Goal: Transaction & Acquisition: Book appointment/travel/reservation

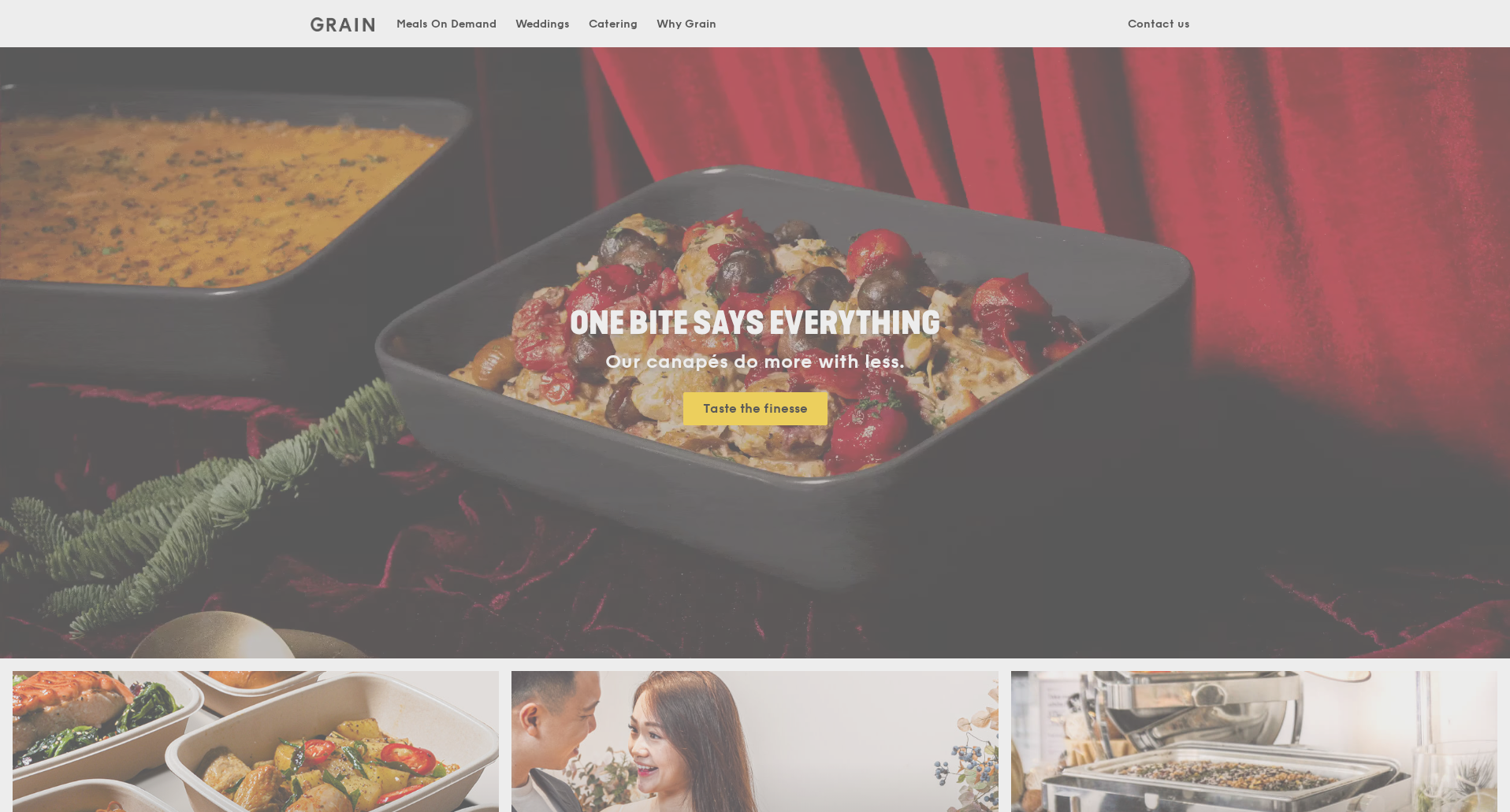
scroll to position [157, 0]
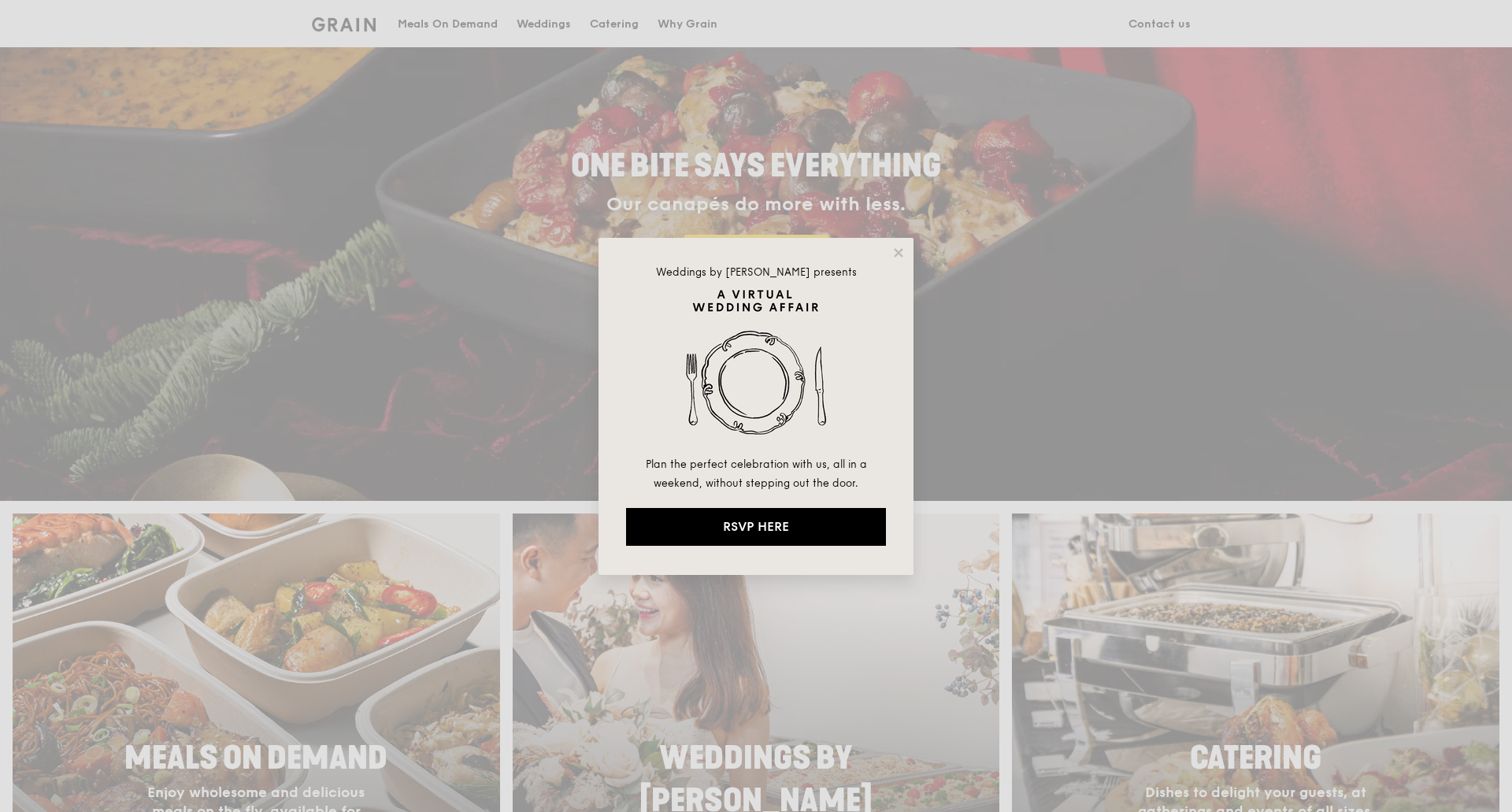
click at [896, 251] on icon at bounding box center [898, 253] width 15 height 15
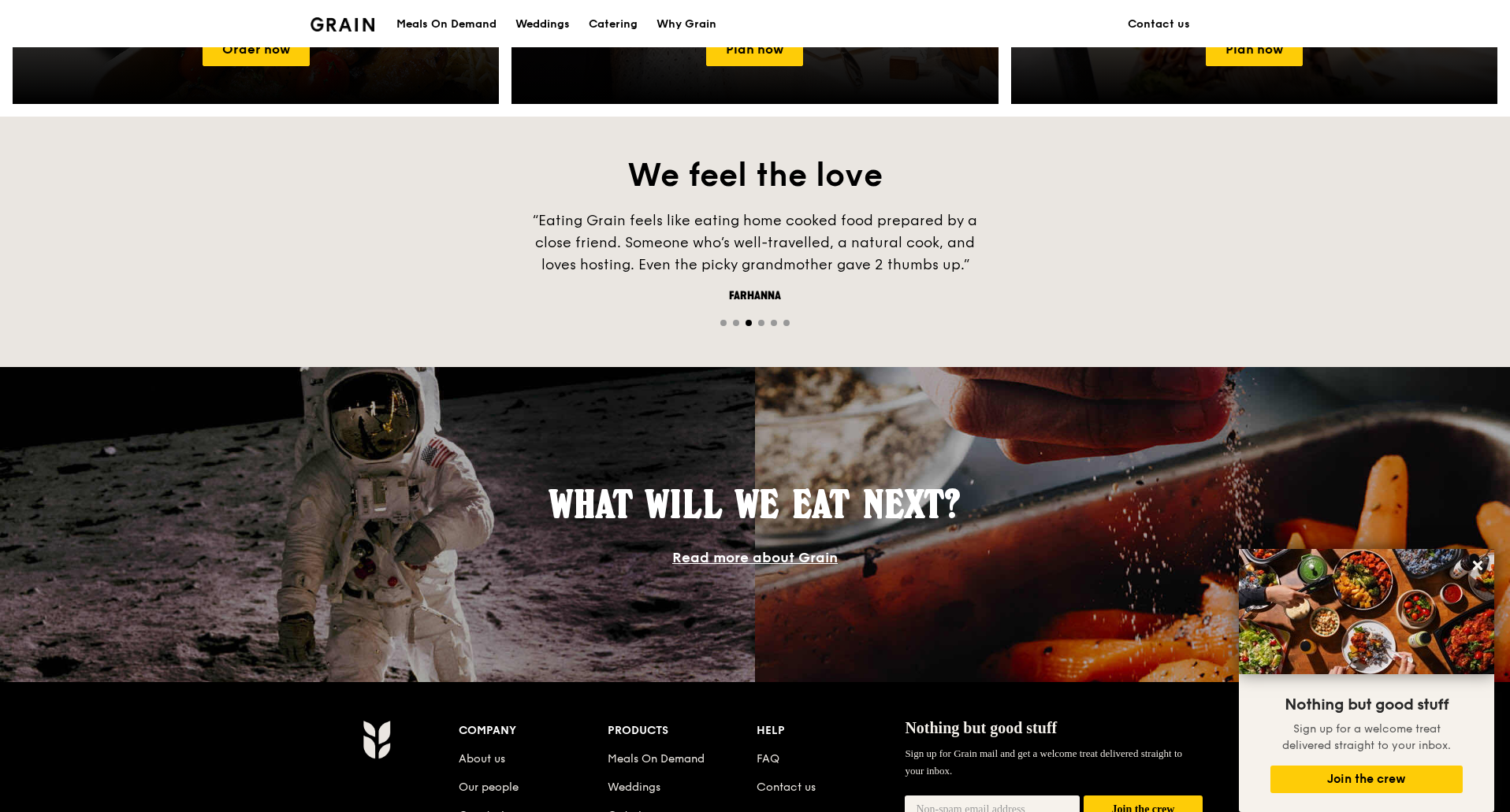
scroll to position [732, 0]
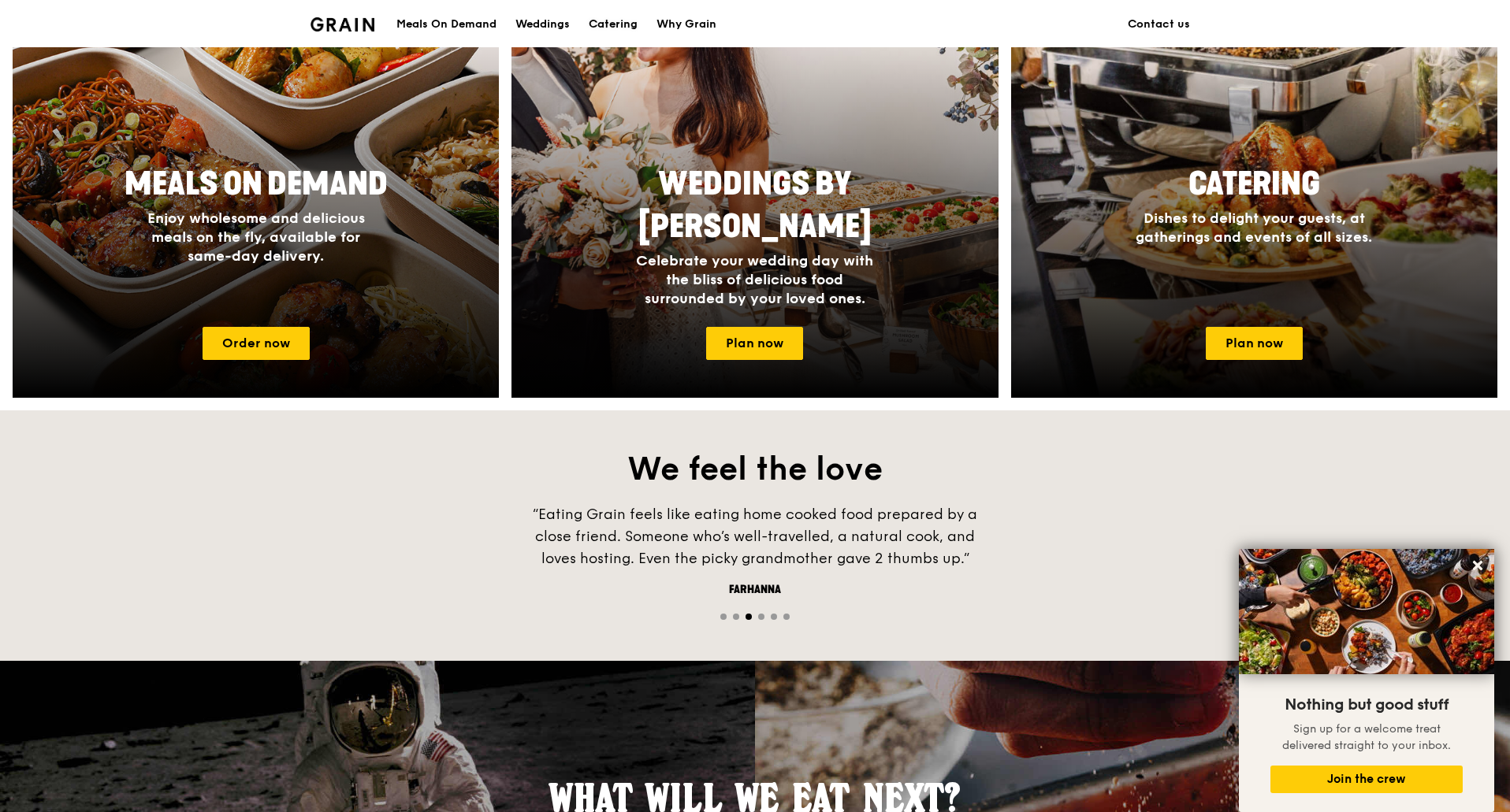
click at [630, 21] on div "Catering" at bounding box center [612, 24] width 49 height 47
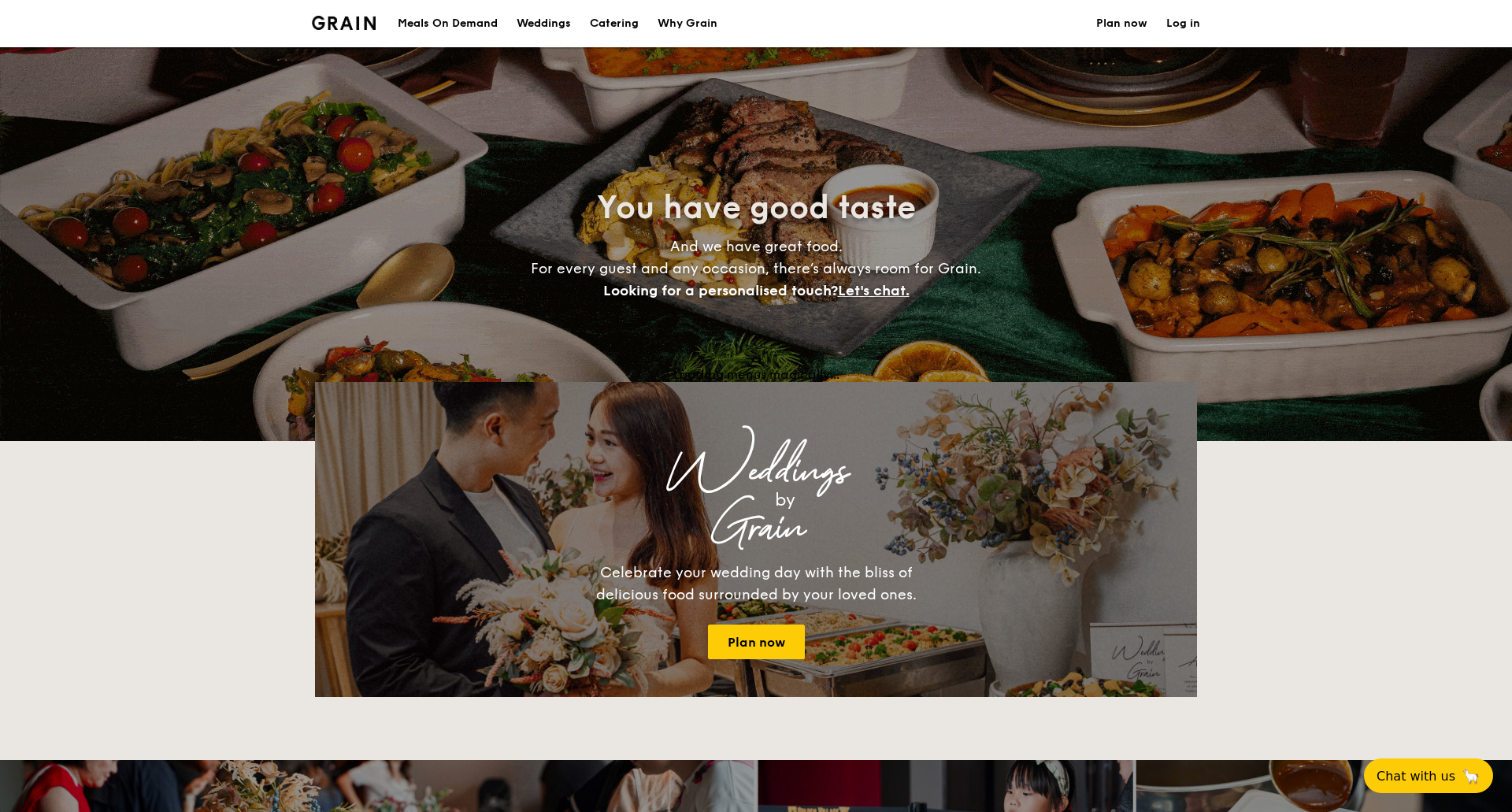
select select
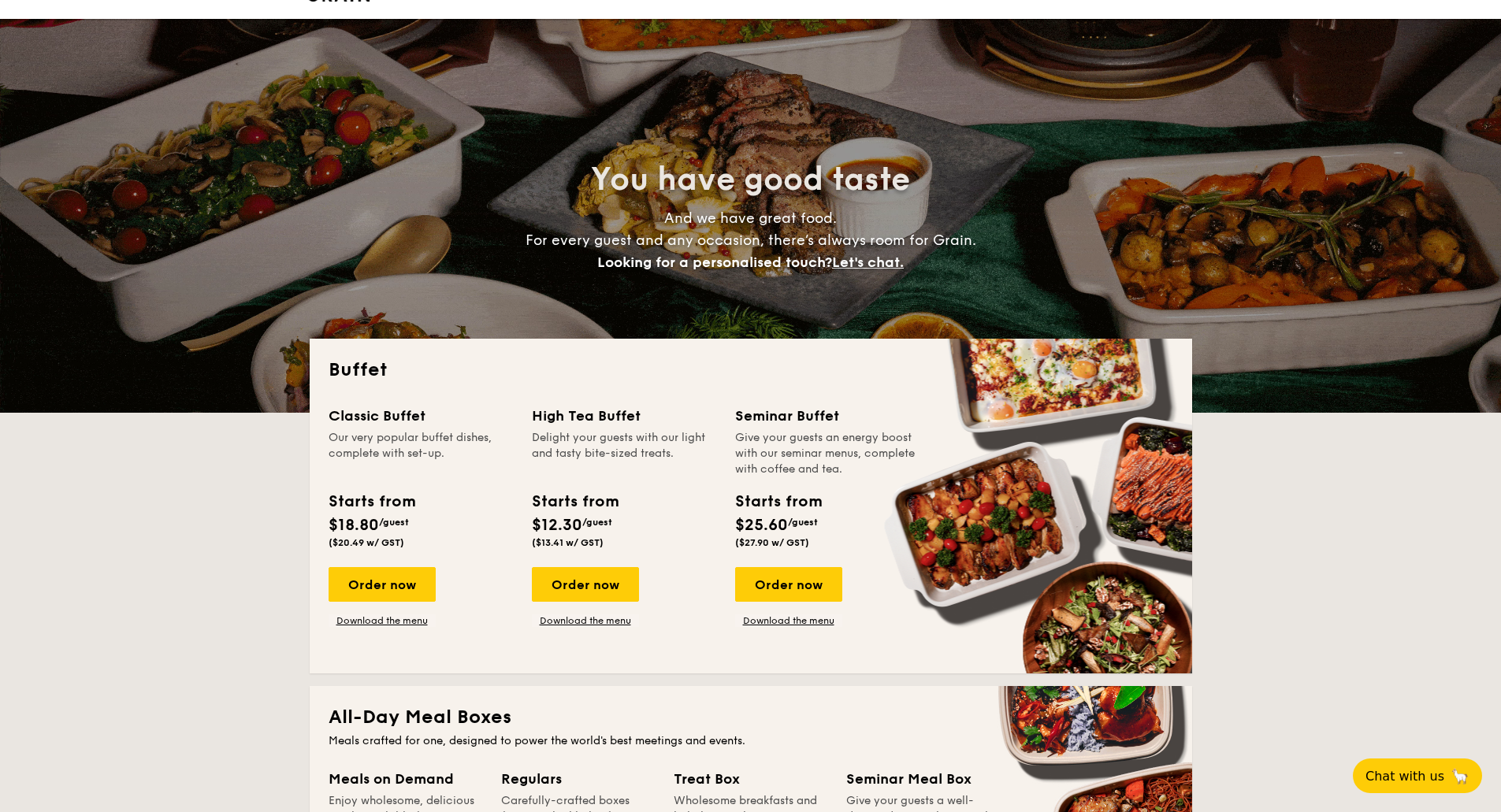
scroll to position [236, 0]
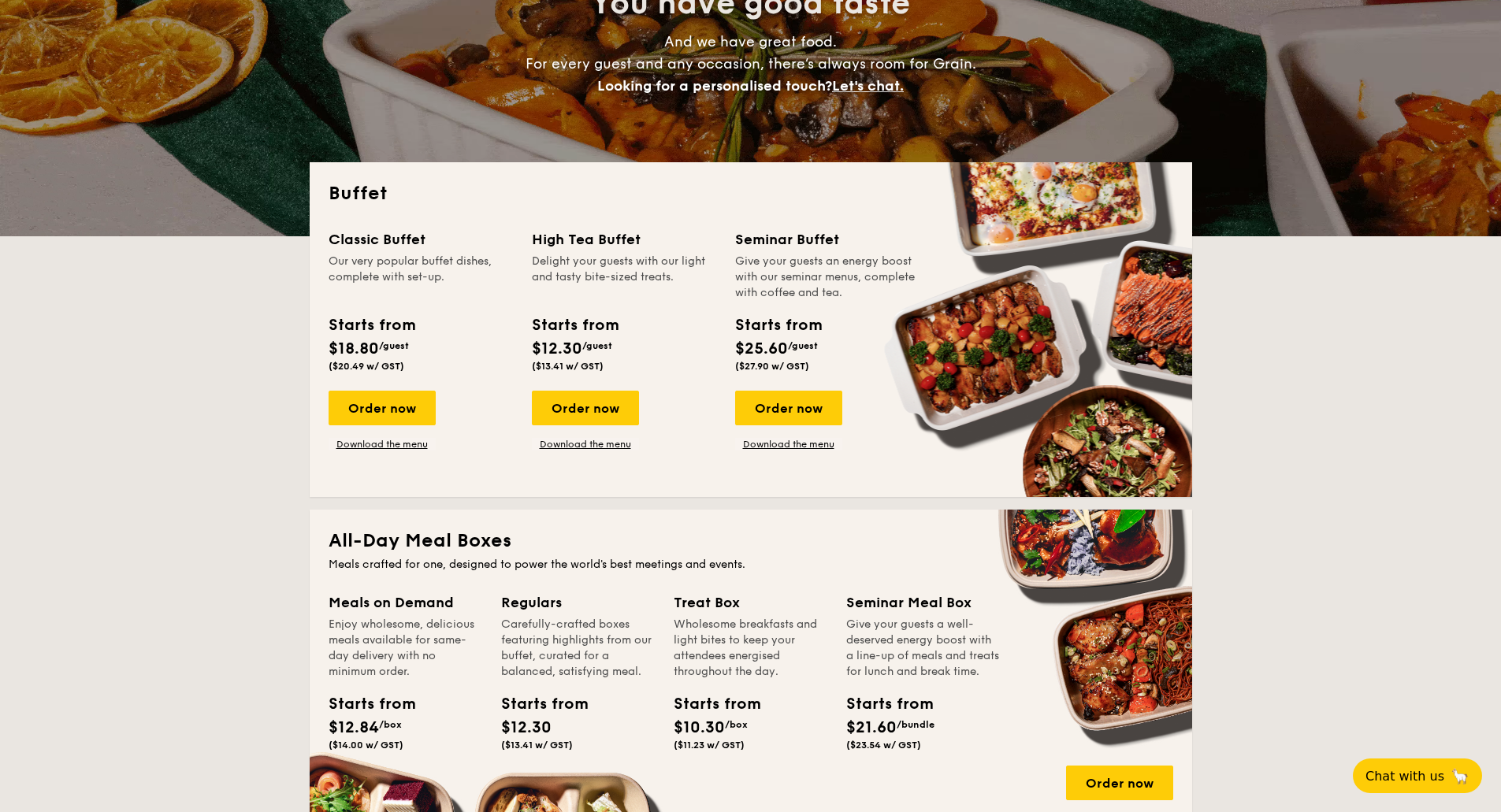
click at [369, 408] on div "Order now" at bounding box center [381, 408] width 107 height 35
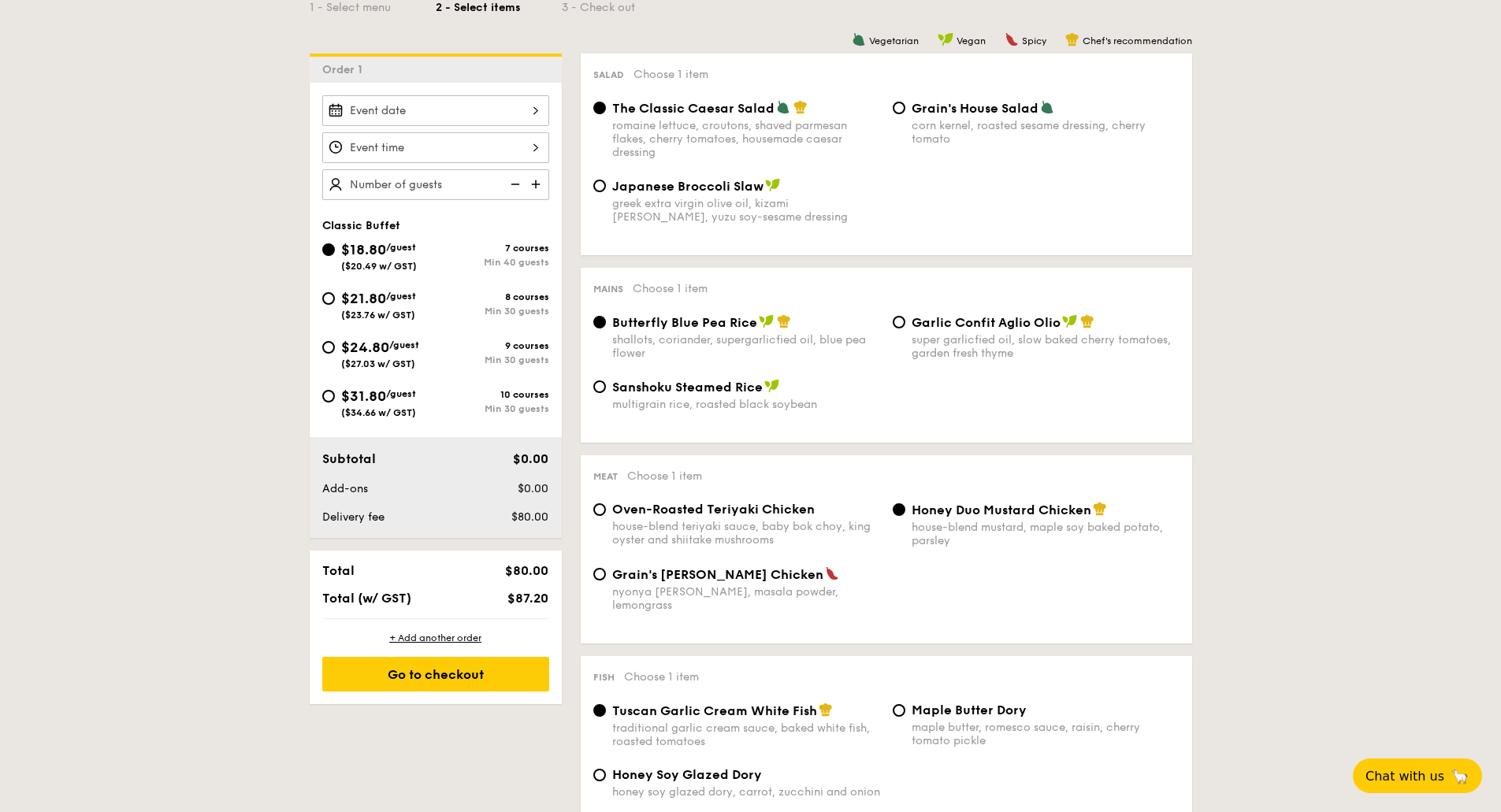
scroll to position [394, 0]
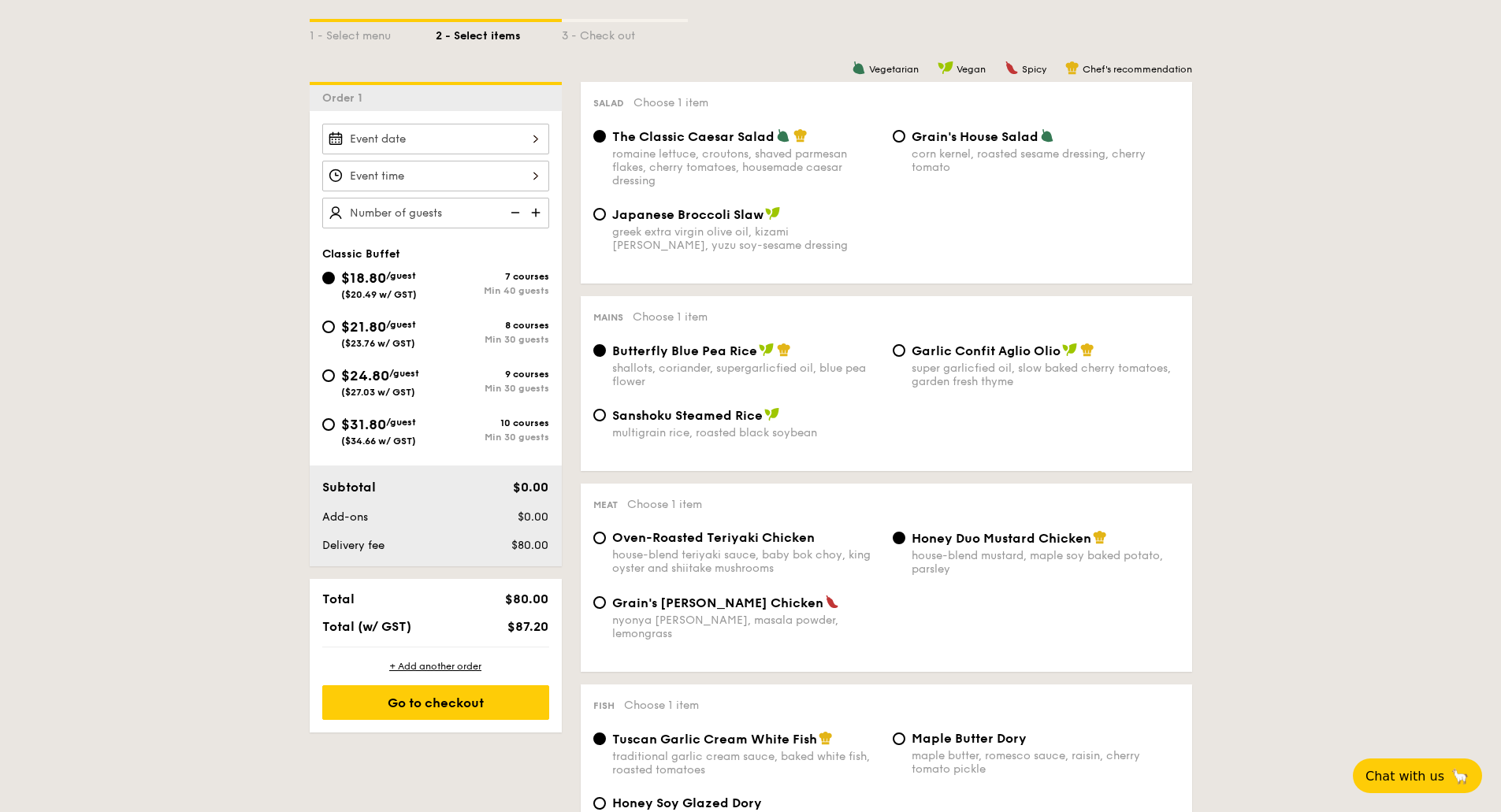
click at [450, 132] on div at bounding box center [435, 139] width 227 height 31
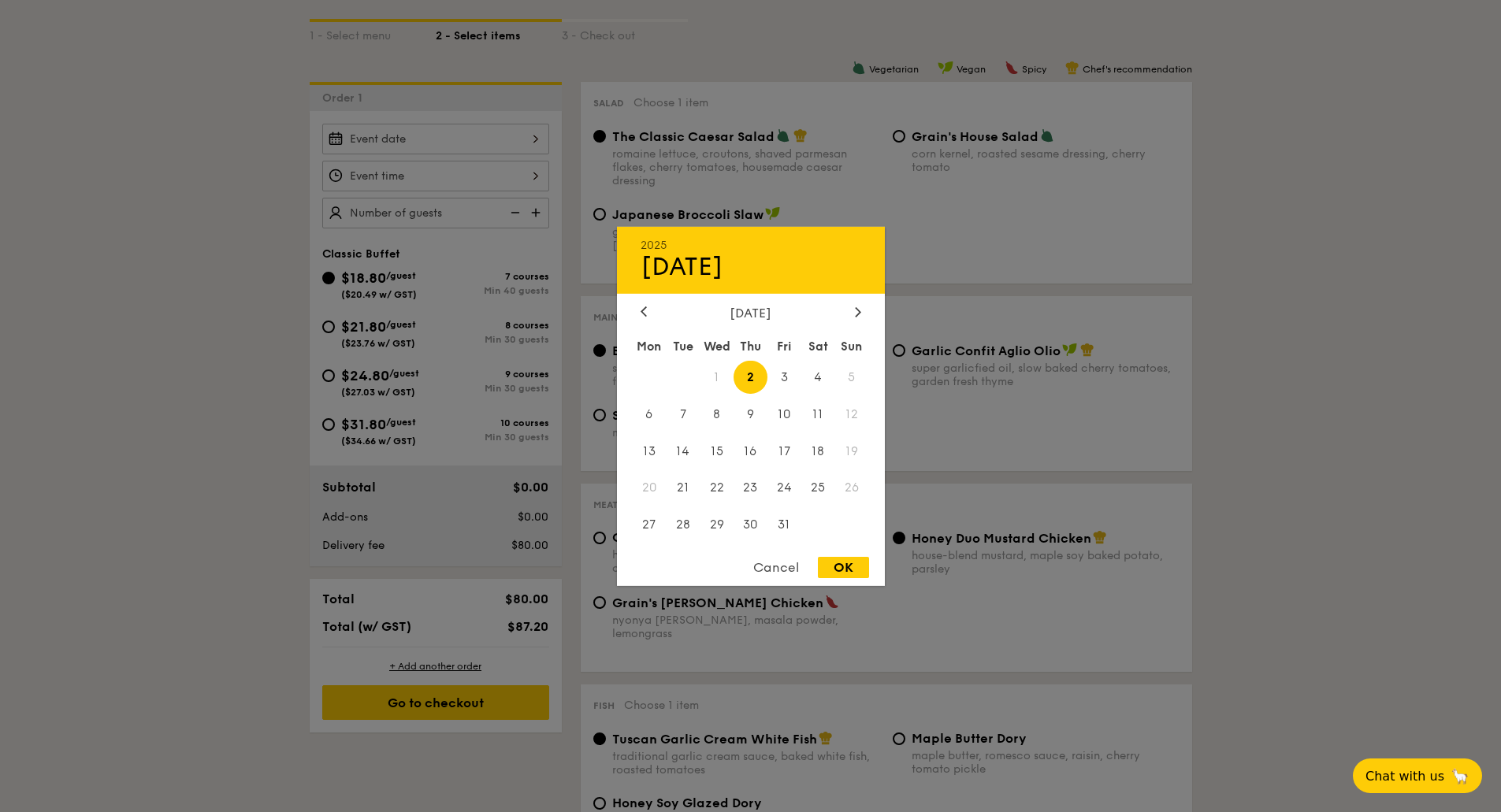
click at [856, 304] on div "2025 Oct 02 October 2025 Mon Tue Wed Thu Fri Sat Sun 1 2 3 4 5 6 7 8 9 10 11 12…" at bounding box center [750, 405] width 268 height 359
click at [860, 315] on icon at bounding box center [857, 311] width 6 height 10
click at [779, 557] on div "Cancel" at bounding box center [776, 568] width 77 height 21
